Goal: Information Seeking & Learning: Find specific fact

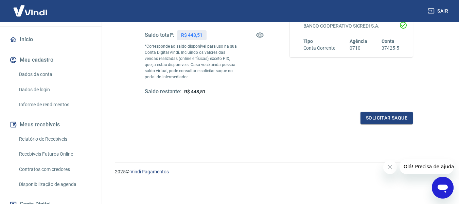
scroll to position [68, 0]
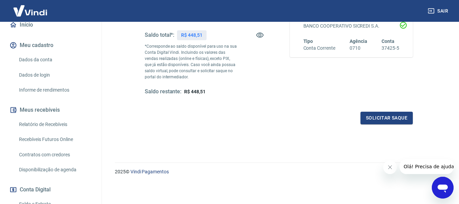
click at [55, 121] on link "Relatório de Recebíveis" at bounding box center [54, 124] width 77 height 14
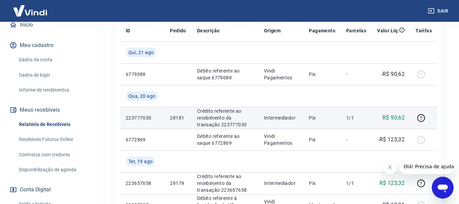
scroll to position [172, 0]
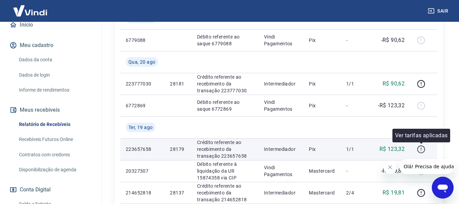
click at [419, 148] on icon "button" at bounding box center [422, 149] width 8 height 8
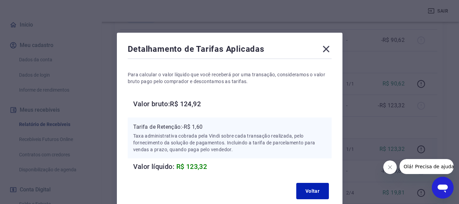
click at [193, 104] on h6 "Valor bruto: R$ 124,92" at bounding box center [232, 103] width 199 height 11
copy h6 "124,92"
click at [197, 125] on p "Tarifa de Retenção: -R$ 1,60" at bounding box center [229, 127] width 193 height 8
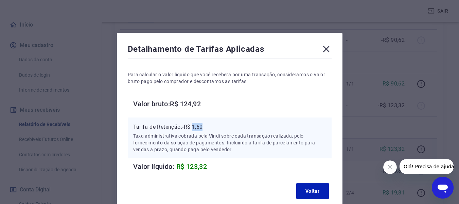
copy p "1,60"
click at [326, 46] on icon at bounding box center [326, 49] width 11 height 11
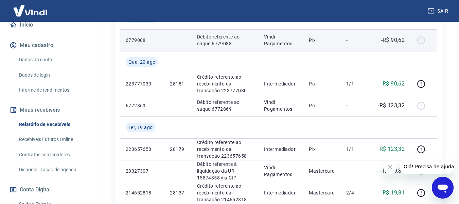
click at [326, 48] on td "Pix" at bounding box center [322, 40] width 37 height 22
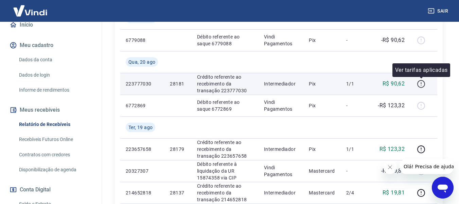
click at [422, 83] on icon "button" at bounding box center [421, 83] width 1 height 2
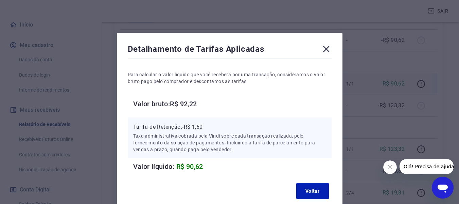
click at [188, 104] on h6 "Valor bruto: R$ 92,22" at bounding box center [232, 103] width 199 height 11
copy h6 "92,22"
click at [201, 127] on p "Tarifa de Retenção: -R$ 1,60" at bounding box center [229, 127] width 193 height 8
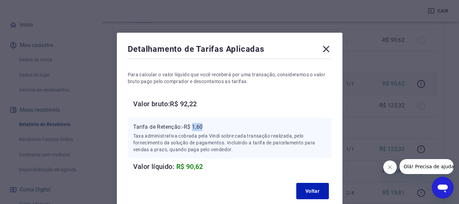
copy p "1,60"
